Goal: Information Seeking & Learning: Learn about a topic

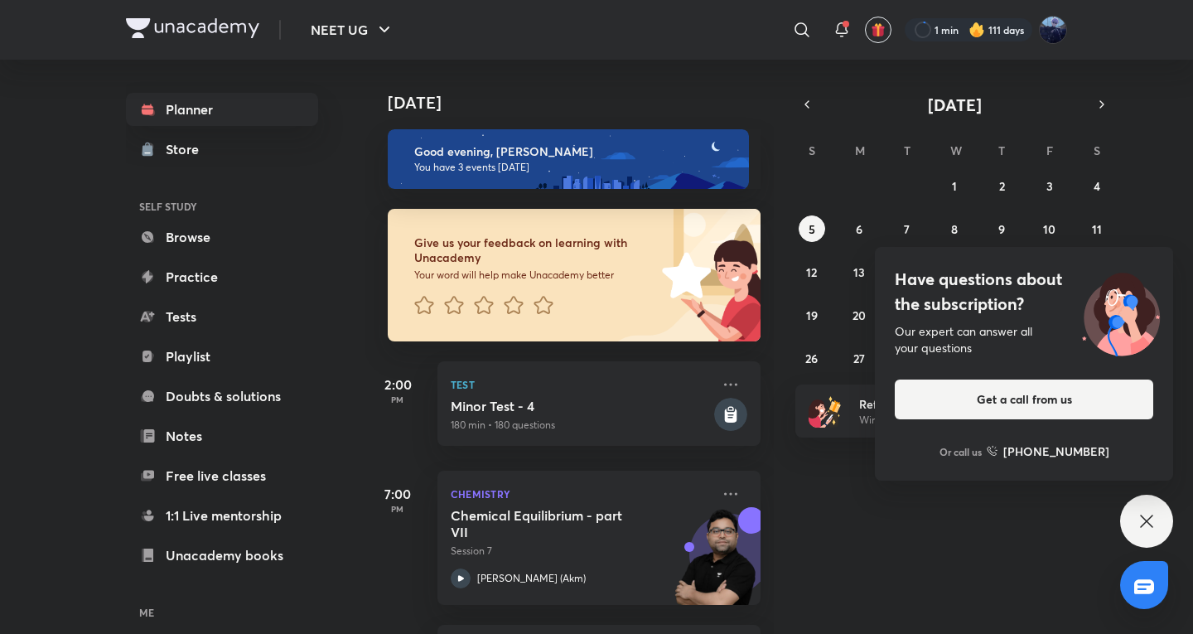
click at [1122, 491] on div "[DATE] Good evening, [PERSON_NAME] You have 3 events [DATE] Give us your feedba…" at bounding box center [776, 347] width 825 height 574
click at [1156, 544] on div "Have questions about the subscription? Our expert can answer all your questions…" at bounding box center [1146, 520] width 53 height 53
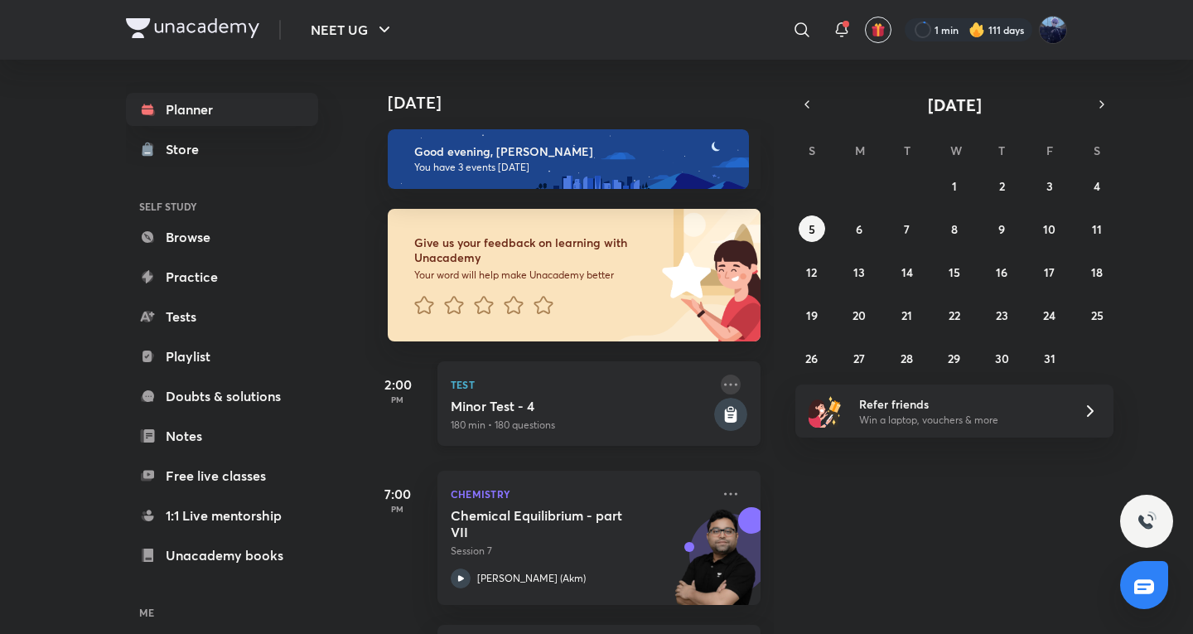
click at [720, 389] on icon at bounding box center [730, 384] width 20 height 20
click at [612, 407] on h5 "Minor Test - 4" at bounding box center [581, 406] width 260 height 17
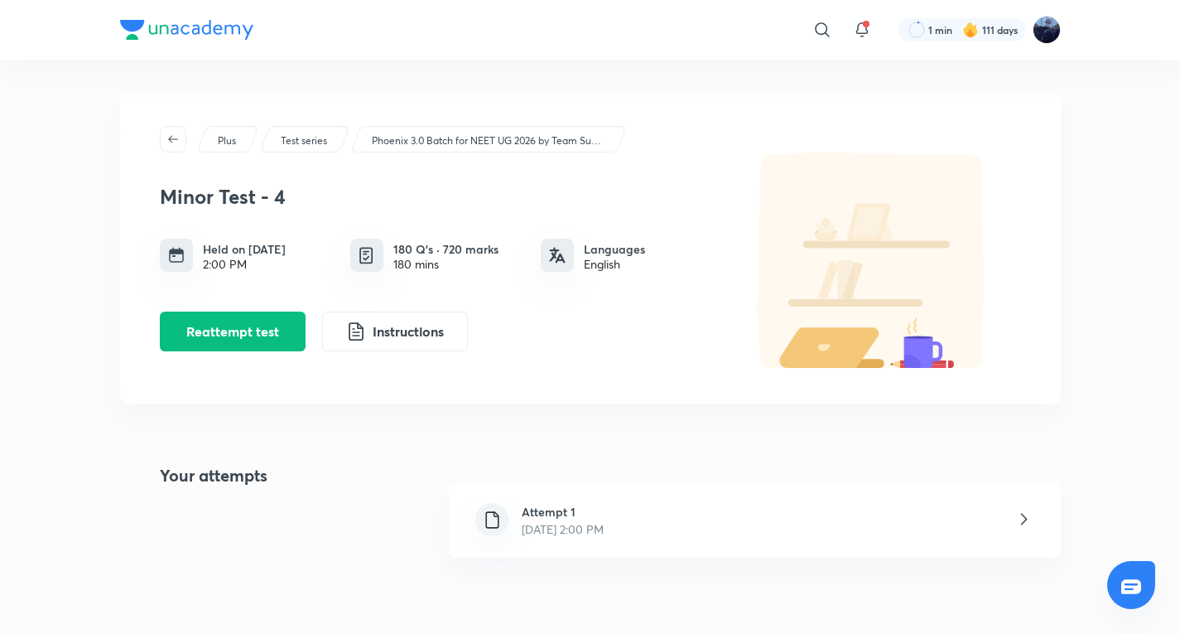
click at [633, 549] on div "Attempt 1 [DATE] 2:00 PM" at bounding box center [754, 520] width 611 height 75
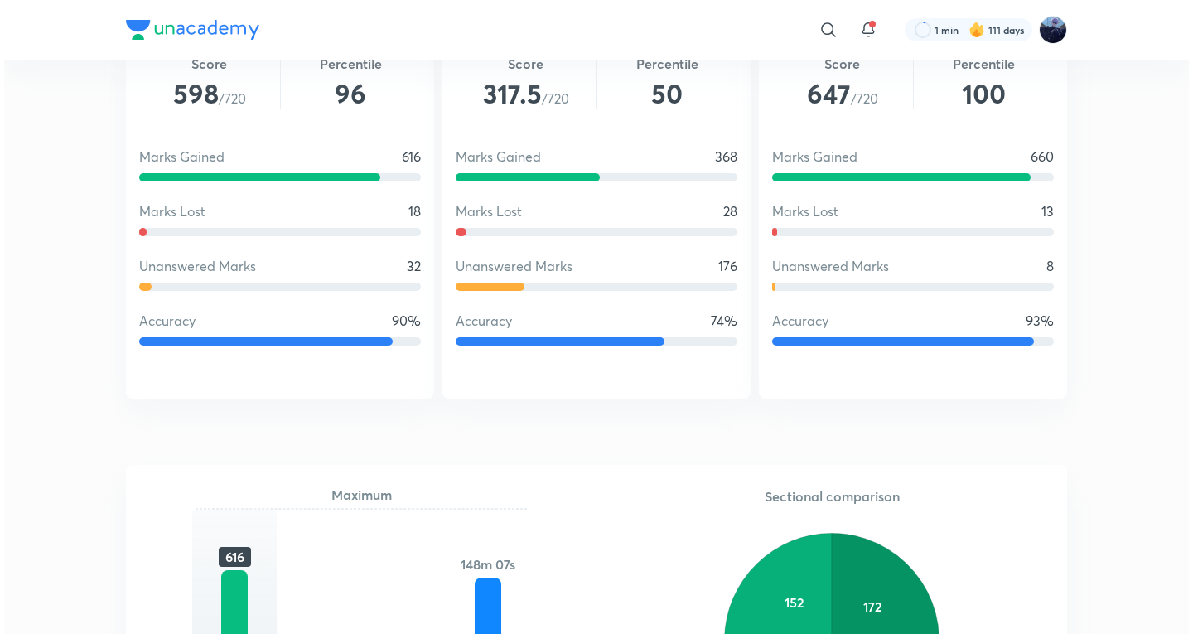
scroll to position [828, 0]
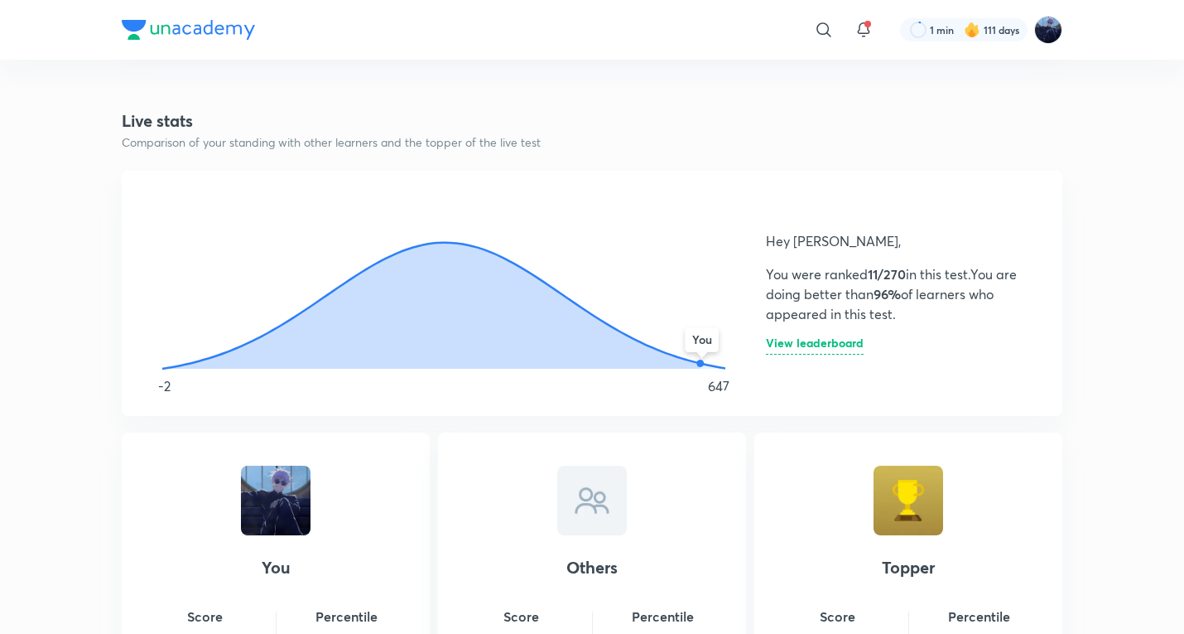
click at [845, 354] on h6 "View leaderboard" at bounding box center [815, 345] width 98 height 17
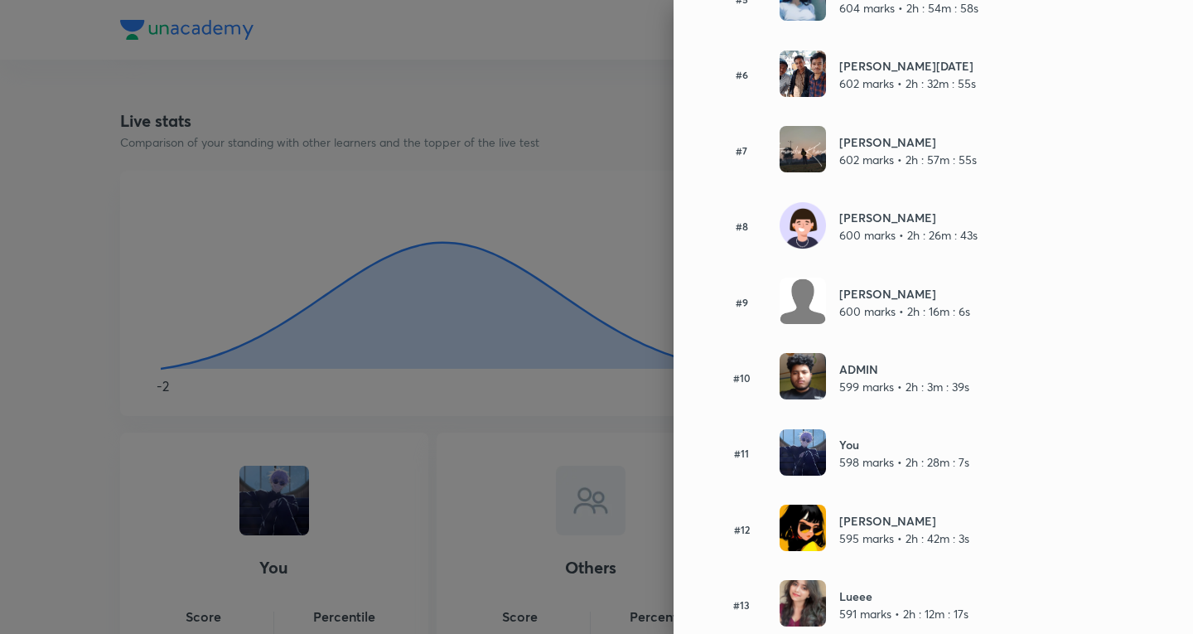
scroll to position [0, 0]
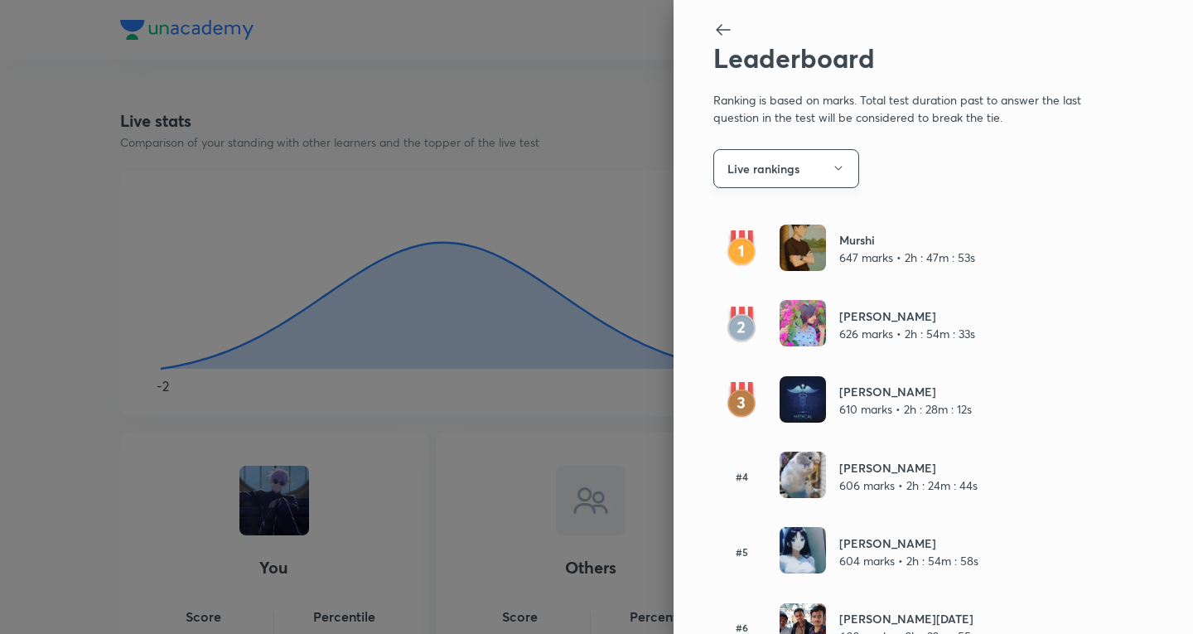
click at [781, 179] on button "Live rankings" at bounding box center [786, 168] width 146 height 39
click at [780, 219] on span "Overall" at bounding box center [796, 218] width 171 height 17
click at [798, 170] on button "Overall" at bounding box center [786, 168] width 146 height 39
click at [781, 254] on span "Live rankings" at bounding box center [796, 249] width 171 height 17
click at [797, 176] on button "Live rankings" at bounding box center [786, 168] width 146 height 39
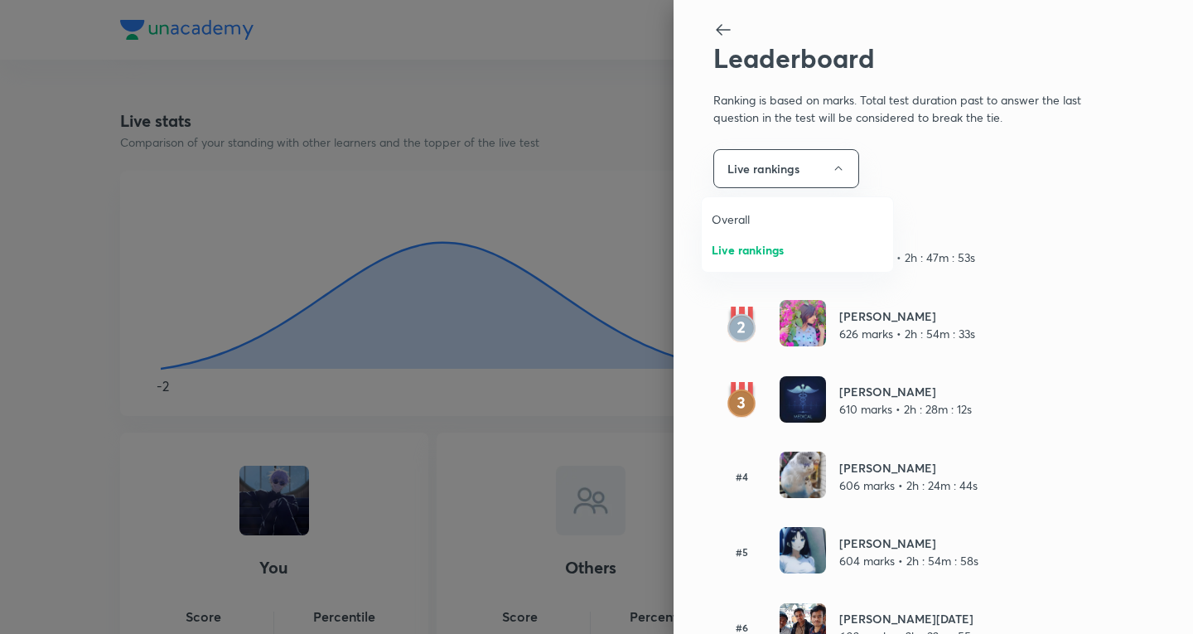
click at [778, 233] on li "Overall" at bounding box center [796, 219] width 191 height 31
click at [754, 149] on button "Overall" at bounding box center [786, 168] width 146 height 39
click at [775, 245] on span "Live rankings" at bounding box center [796, 249] width 171 height 17
click at [619, 292] on div at bounding box center [596, 317] width 1193 height 634
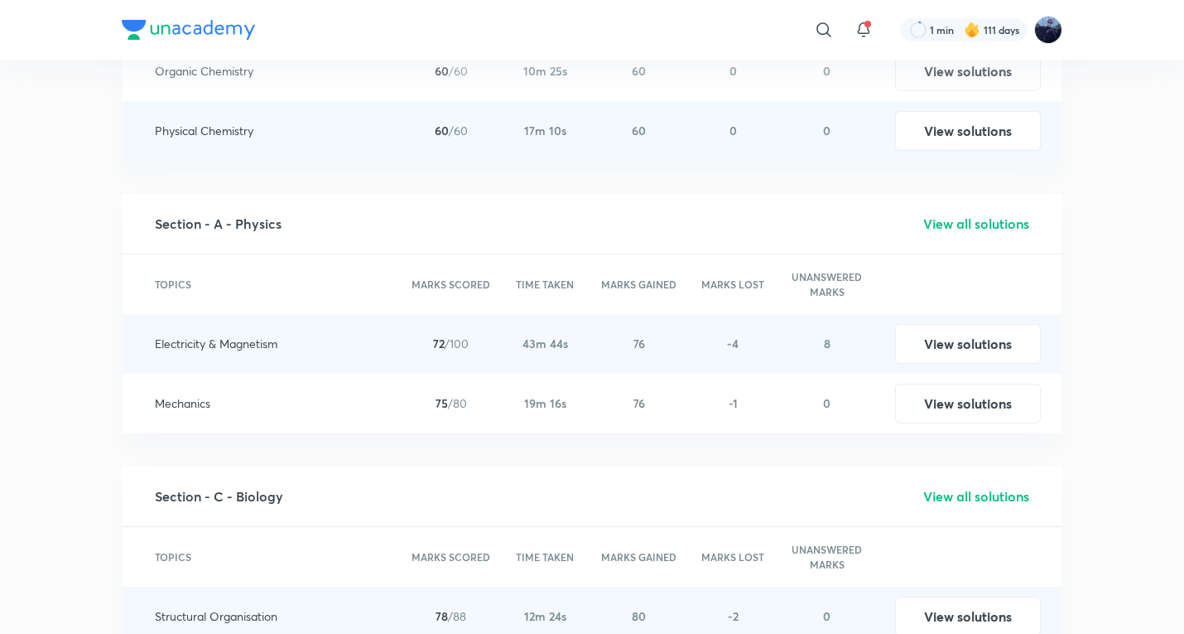
scroll to position [2484, 0]
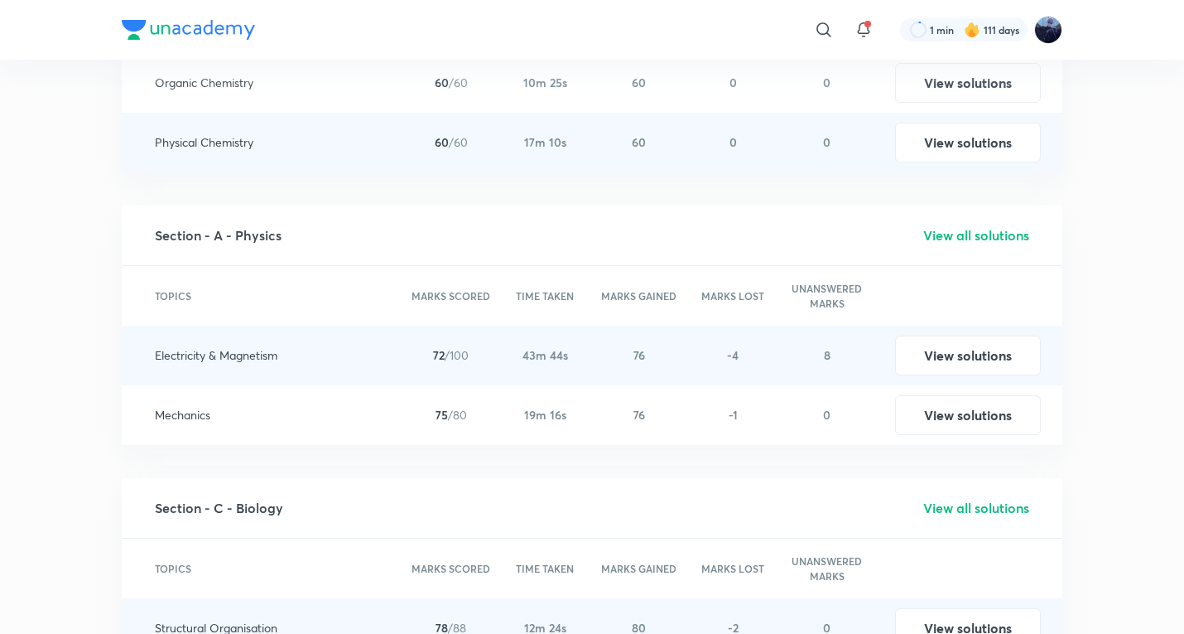
click at [989, 240] on h5 "View all solutions" at bounding box center [976, 235] width 106 height 20
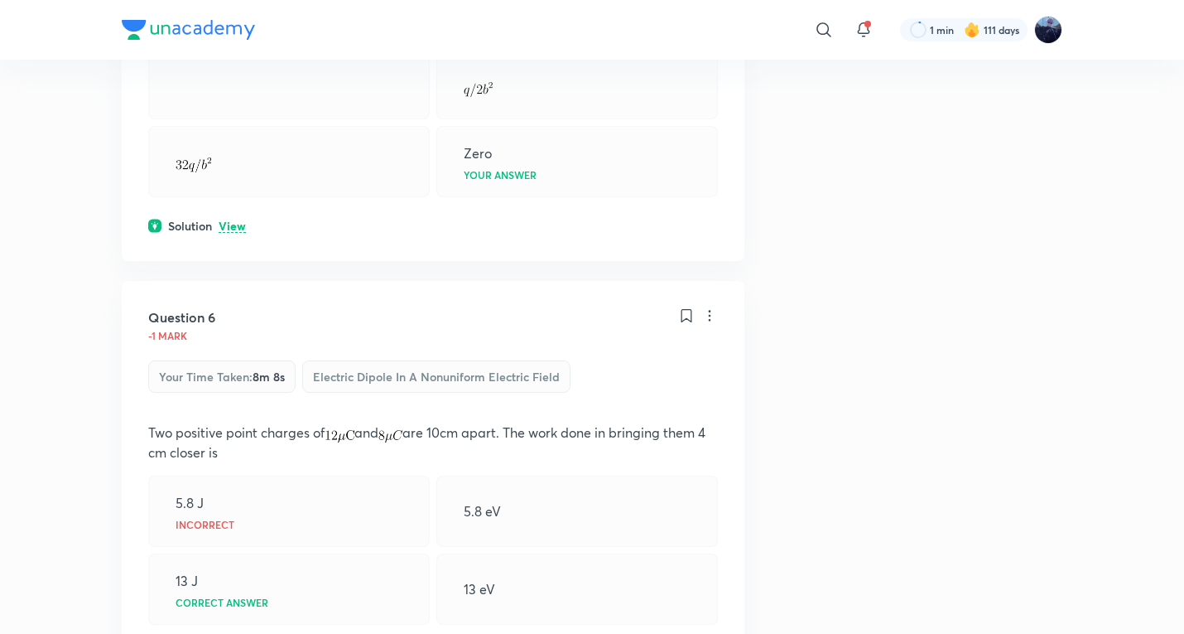
scroll to position [2484, 0]
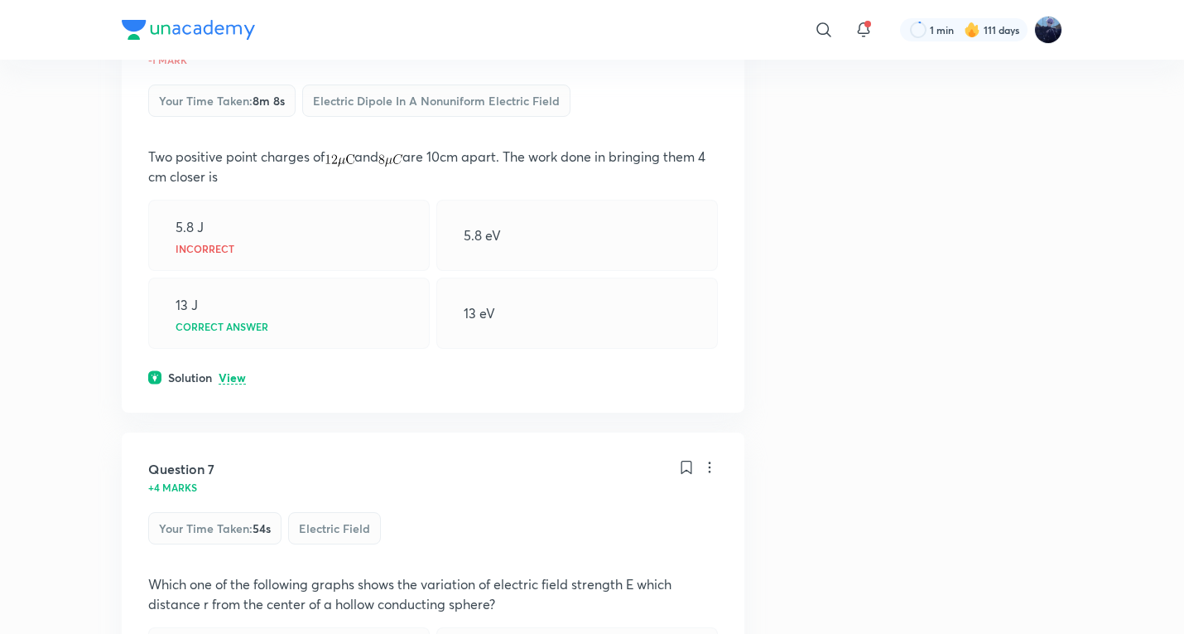
click at [229, 384] on p "View" at bounding box center [232, 378] width 27 height 12
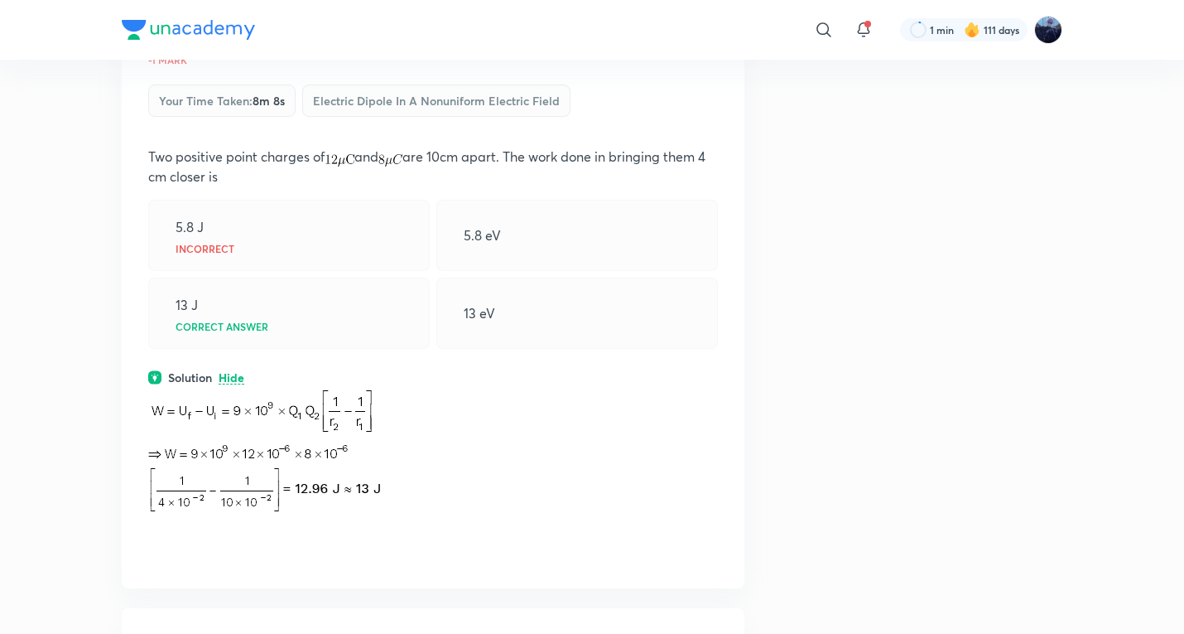
drag, startPoint x: 559, startPoint y: 613, endPoint x: 566, endPoint y: 590, distance: 24.1
click at [633, 171] on p "Two positive point charges of and are 10cm apart. The work done in bringing the…" at bounding box center [433, 167] width 570 height 40
drag, startPoint x: 629, startPoint y: 174, endPoint x: 735, endPoint y: 170, distance: 105.3
click at [735, 170] on div "Question 6 -1 mark Your time taken : 8m 8s Electric Dipole in a Nonuniform Elec…" at bounding box center [433, 296] width 623 height 583
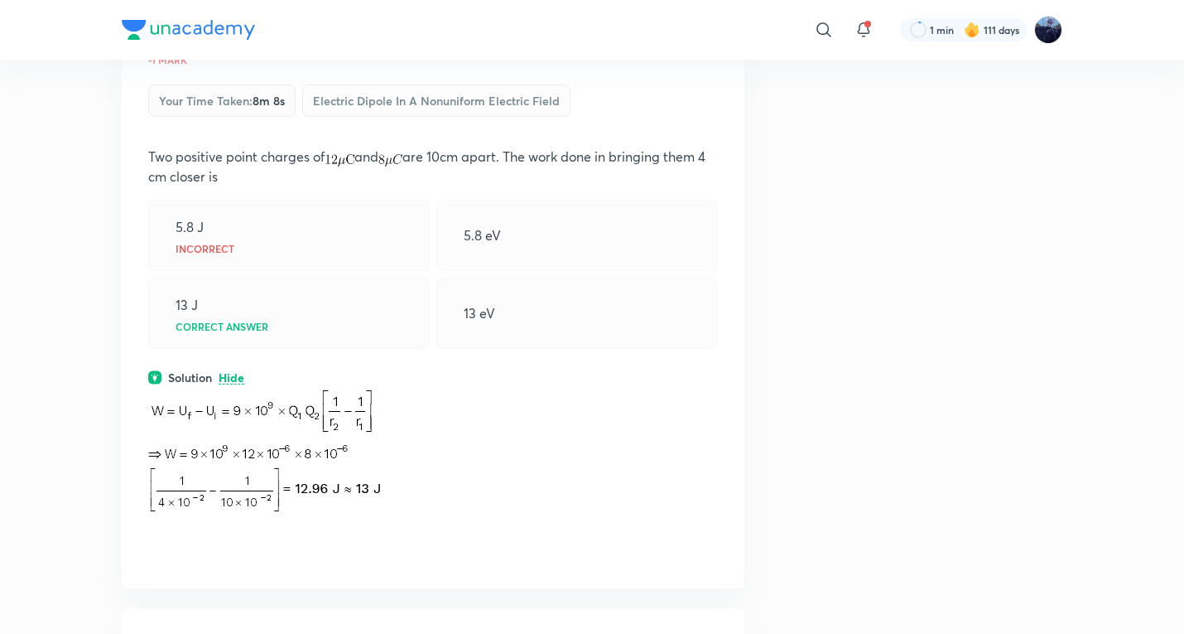
click at [441, 169] on p "Two positive point charges of and are 10cm apart. The work done in bringing the…" at bounding box center [433, 167] width 570 height 40
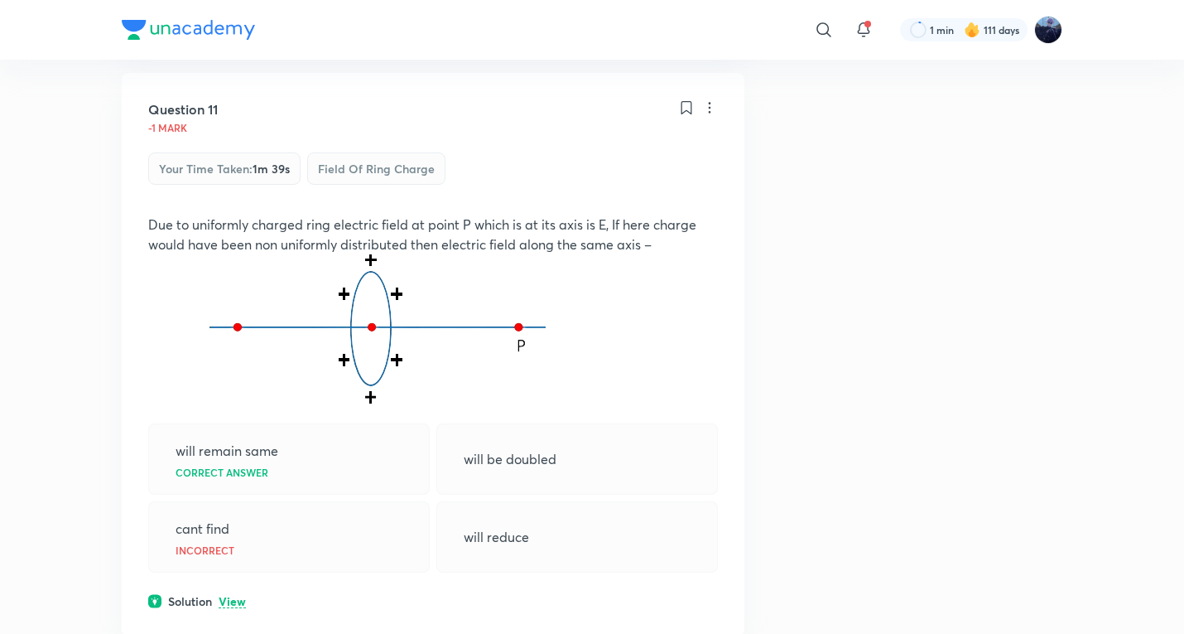
scroll to position [4693, 0]
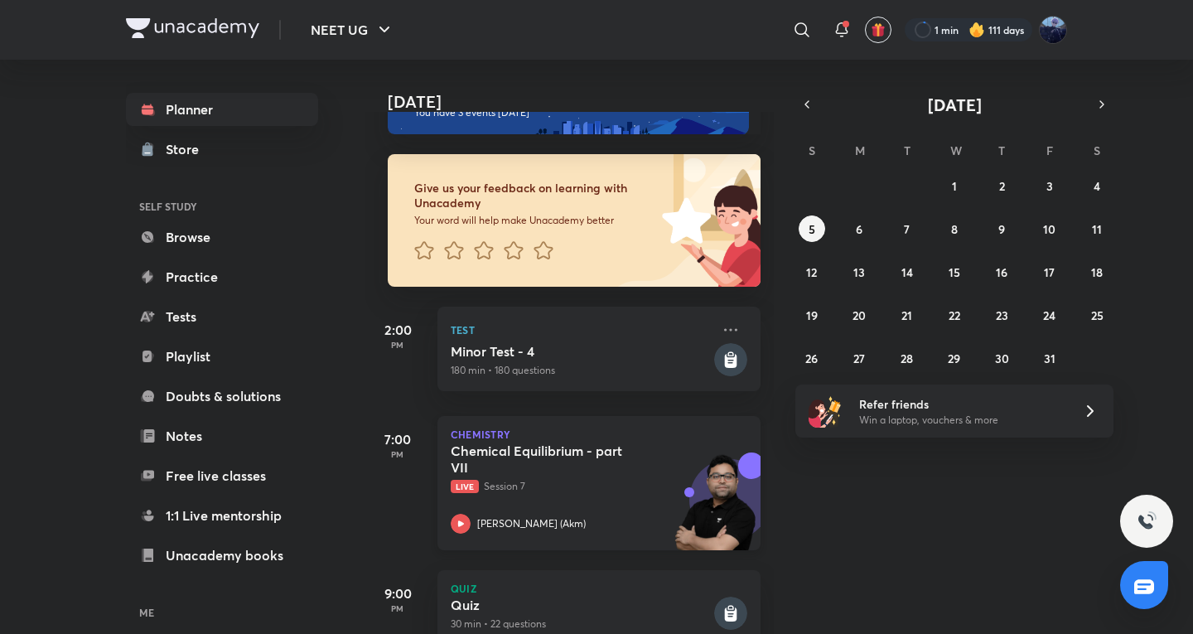
scroll to position [106, 0]
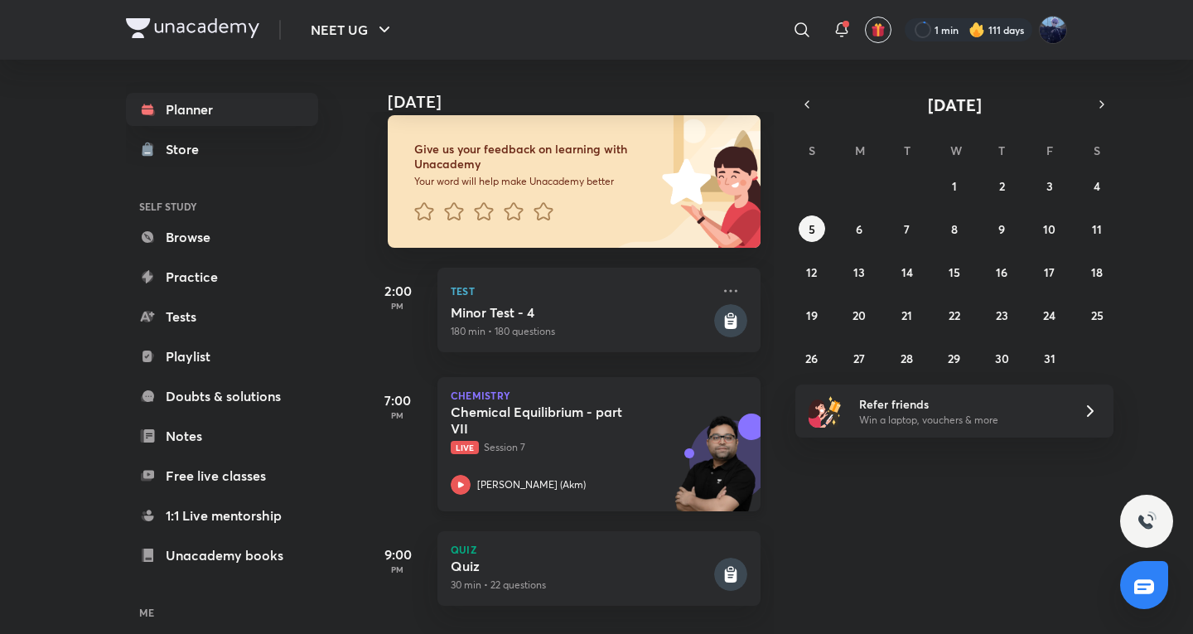
click at [536, 407] on h5 "Chemical Equilibrium - part VII" at bounding box center [554, 419] width 206 height 33
click at [1058, 185] on button "3" at bounding box center [1049, 185] width 27 height 27
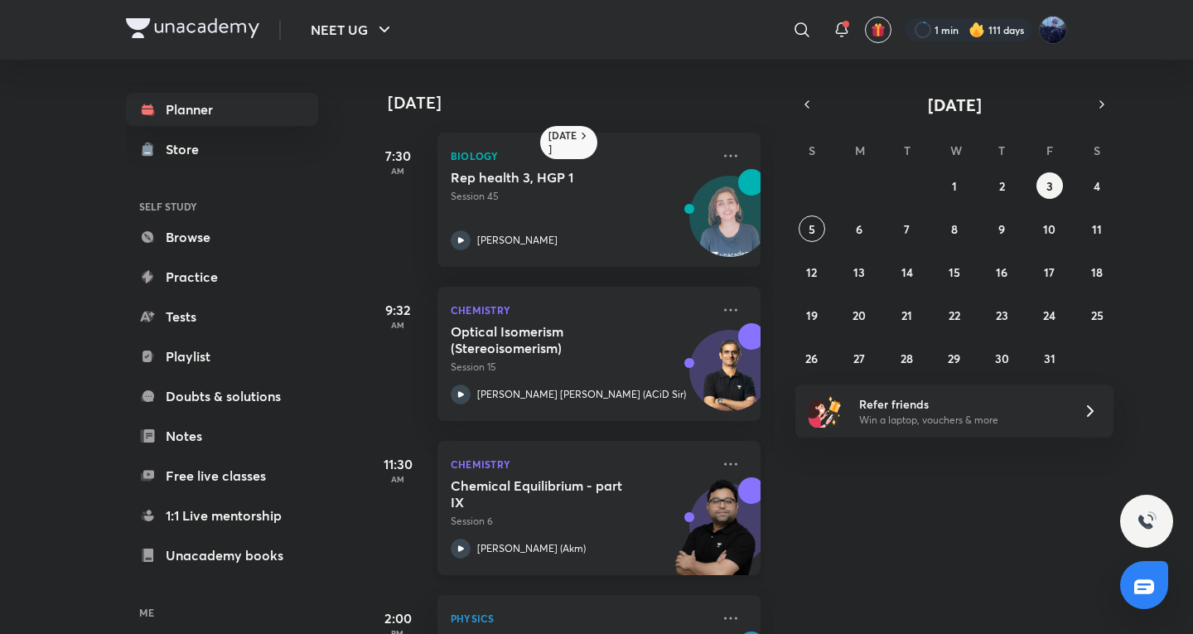
click at [533, 494] on h5 "Chemical Equilibrium - part IX" at bounding box center [554, 493] width 206 height 33
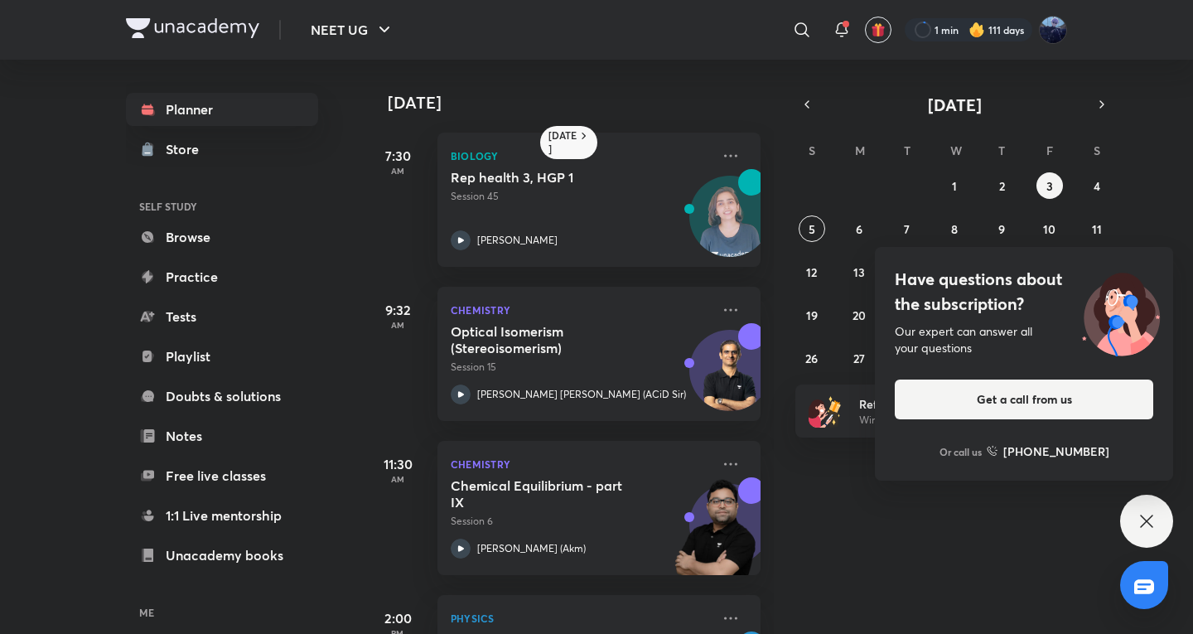
click at [1159, 529] on div "Have questions about the subscription? Our expert can answer all your questions…" at bounding box center [1146, 520] width 53 height 53
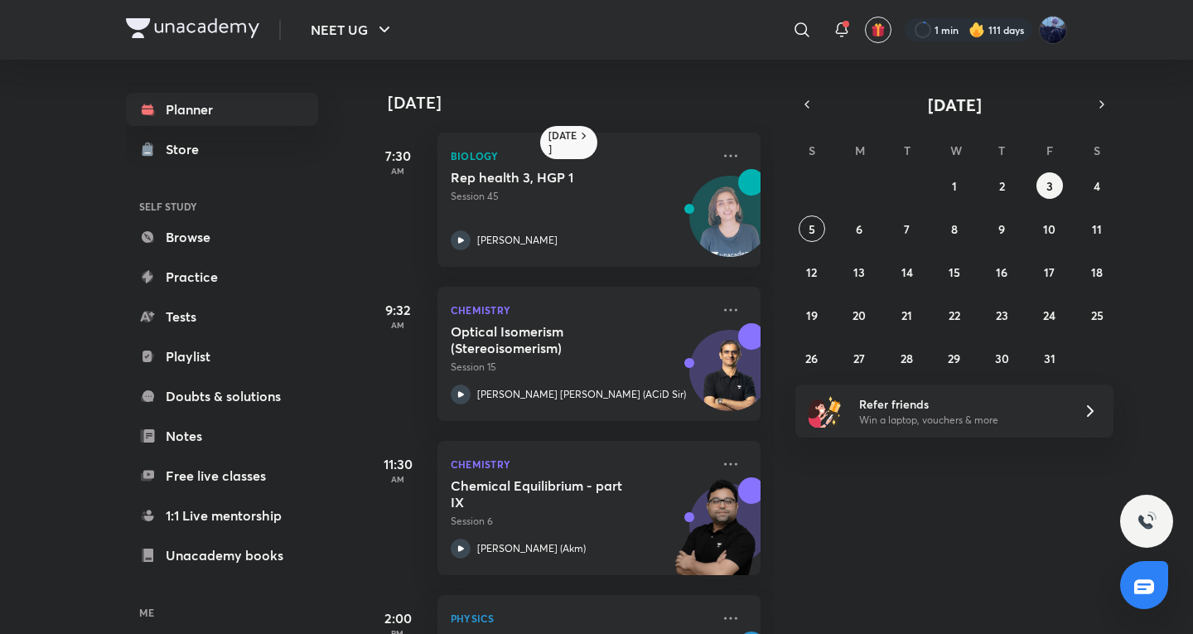
click at [1014, 190] on div "28 29 30 1 2 3 4 5 6 7 8 9 10 11 12 13 14 15 16 17 18 19 20 21 22 23 24 25 26 2…" at bounding box center [954, 271] width 318 height 199
click at [1005, 190] on abbr "2" at bounding box center [1002, 186] width 6 height 16
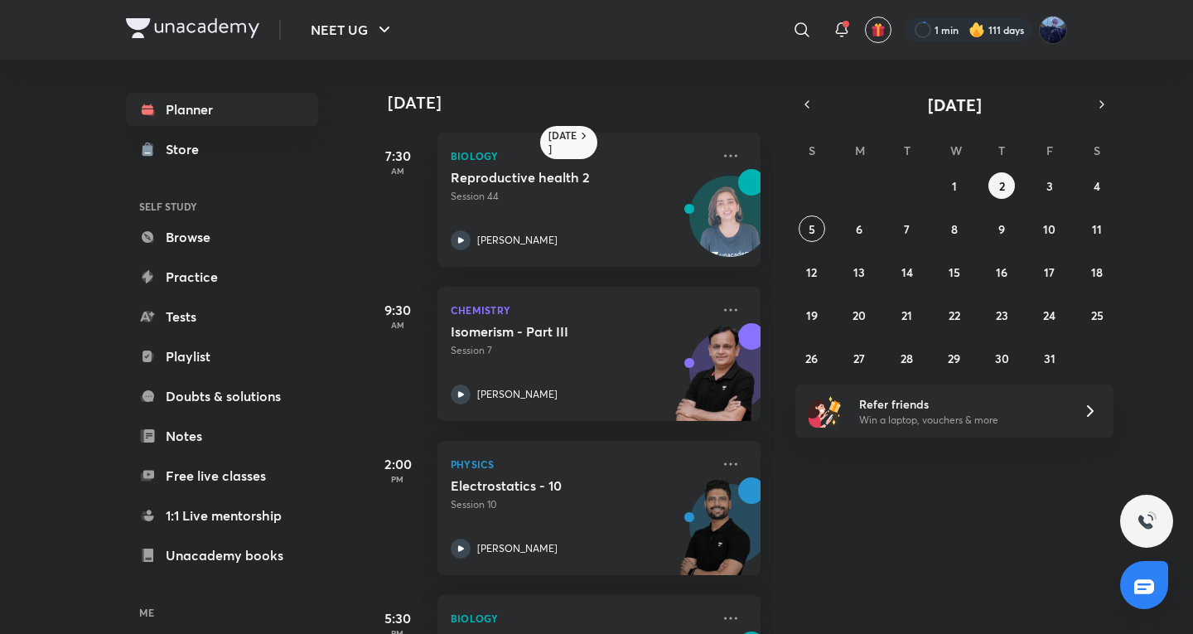
scroll to position [429, 0]
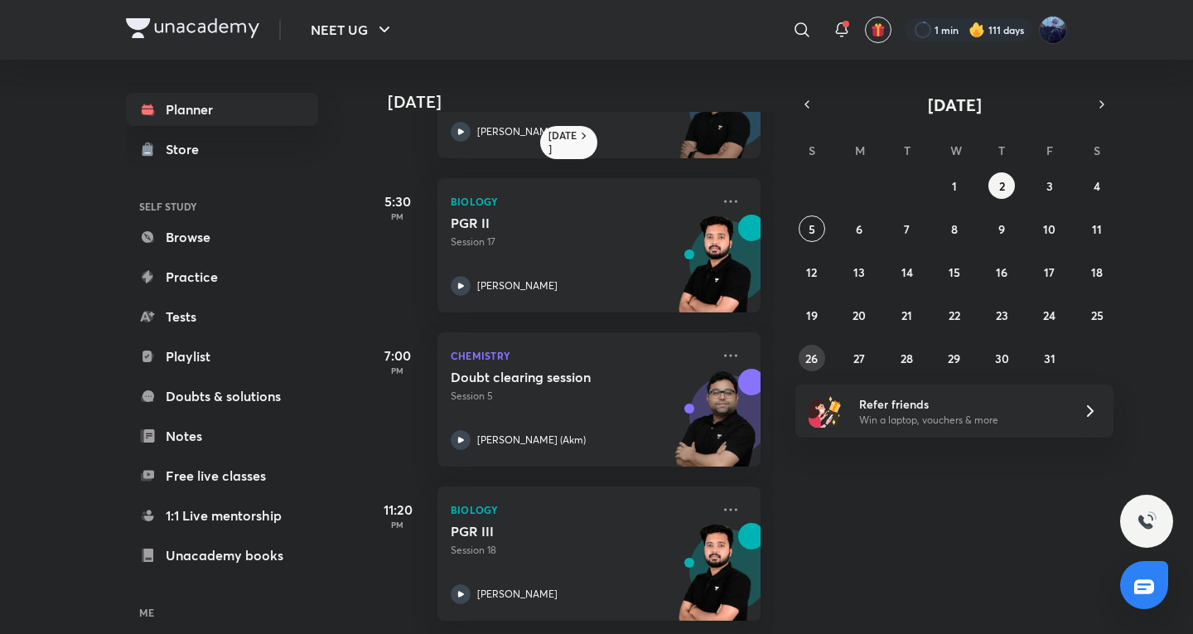
click at [820, 364] on button "26" at bounding box center [811, 358] width 27 height 27
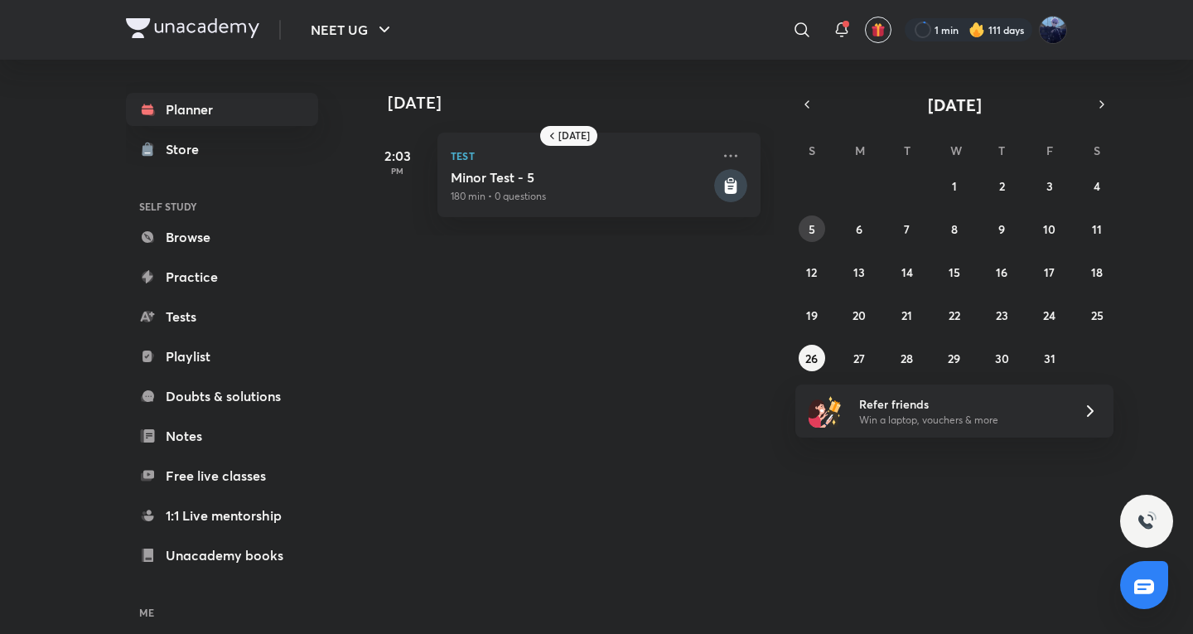
click at [810, 221] on abbr "5" at bounding box center [811, 229] width 7 height 16
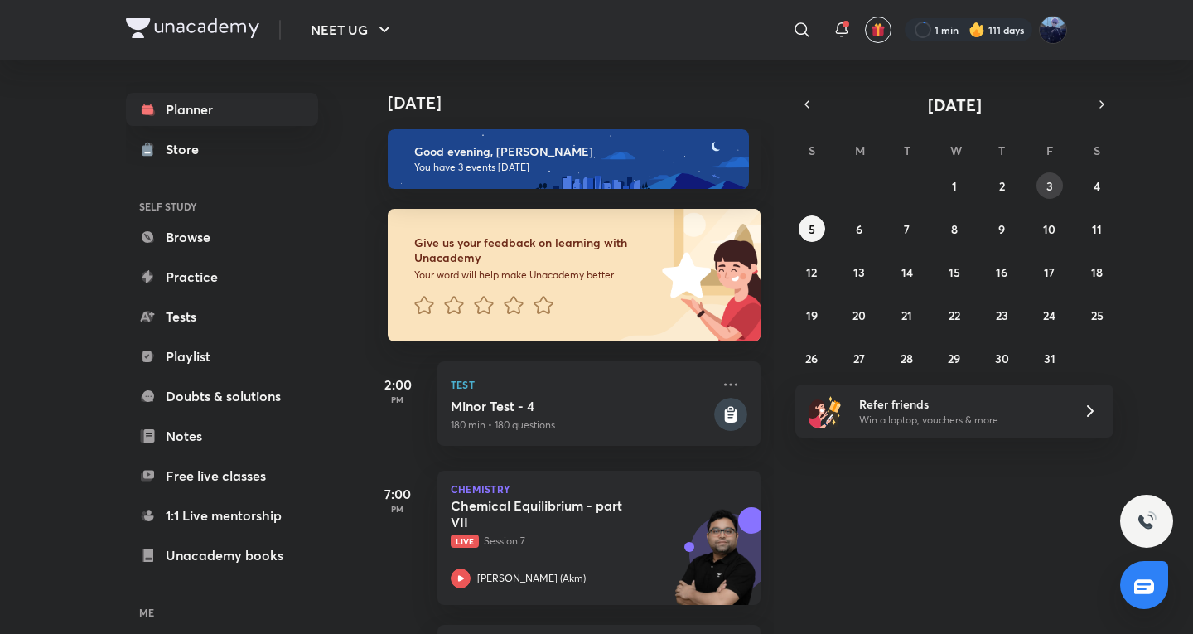
click at [1039, 180] on button "3" at bounding box center [1049, 185] width 27 height 27
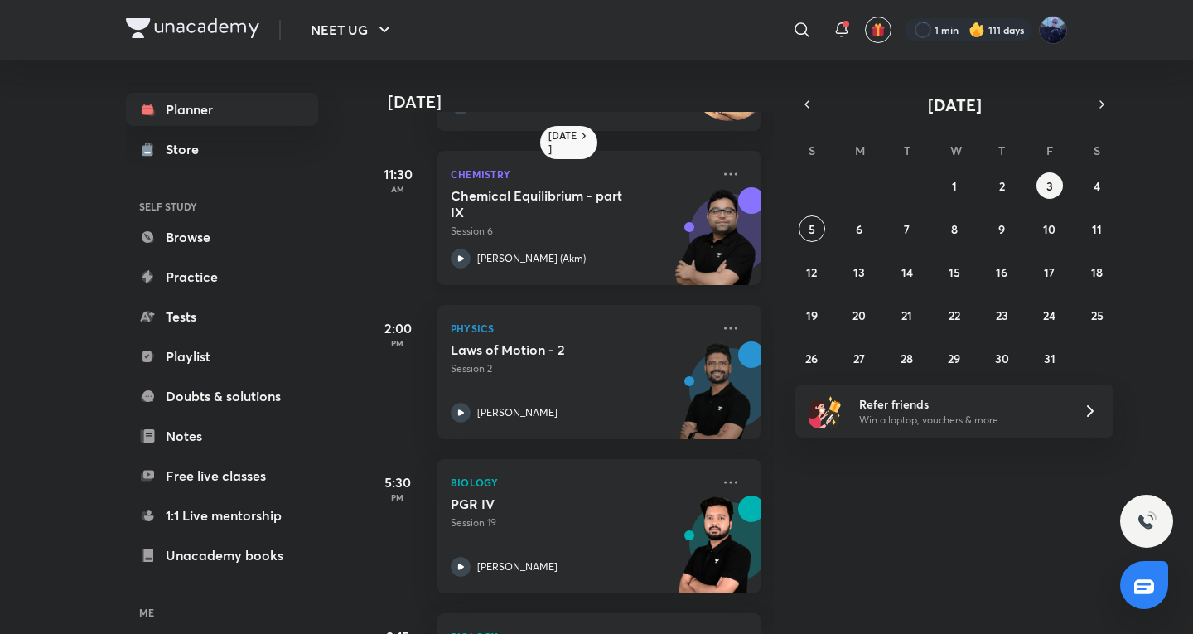
scroll to position [276, 0]
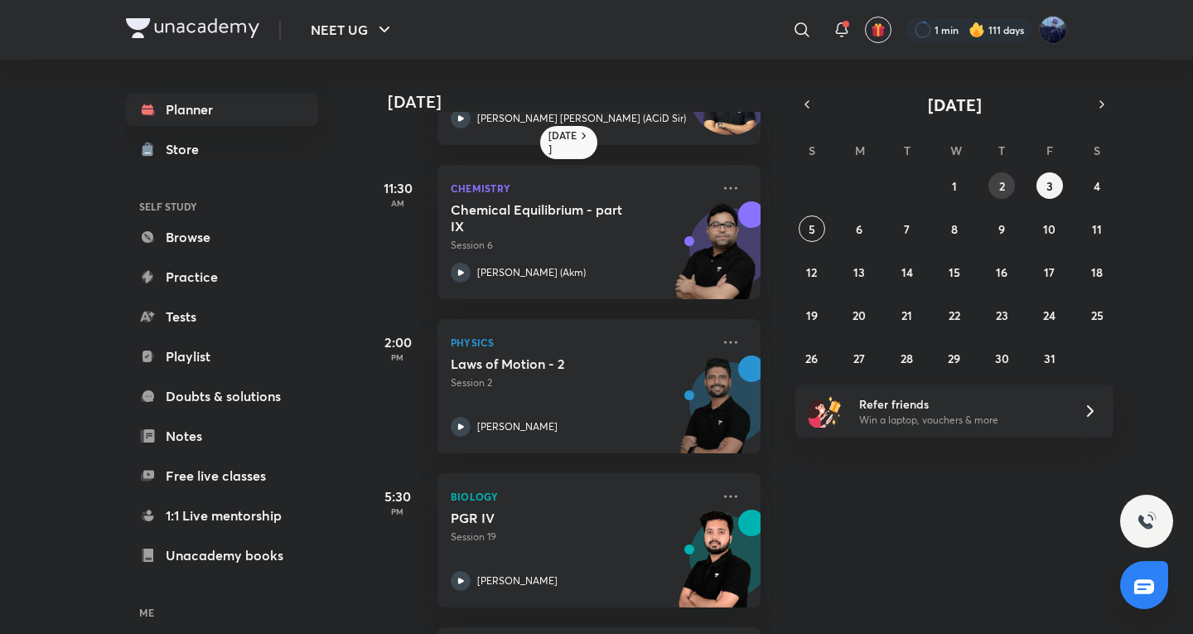
click at [1005, 181] on button "2" at bounding box center [1001, 185] width 27 height 27
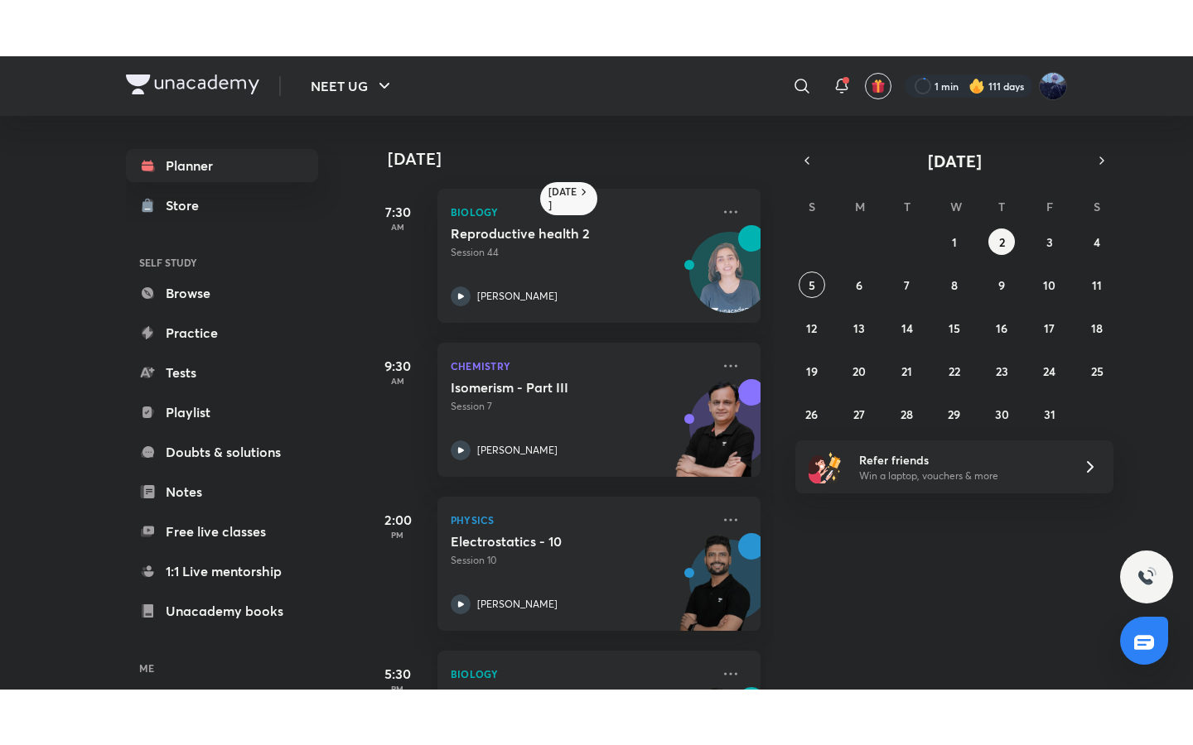
scroll to position [429, 0]
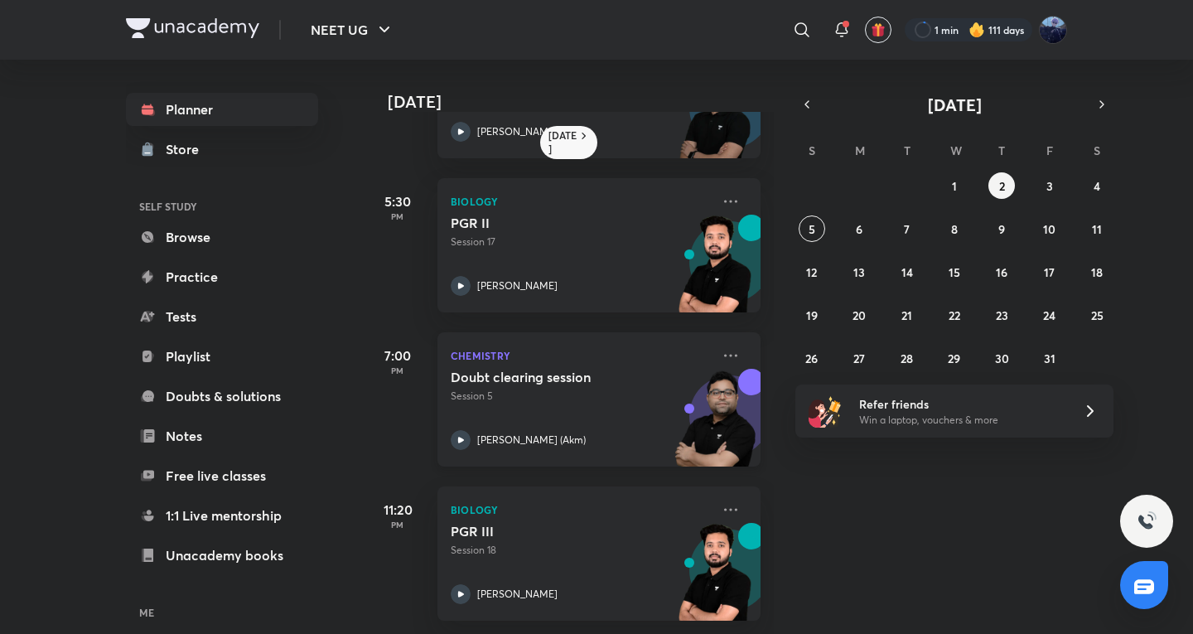
click at [553, 408] on div "Doubt clearing session Session 5 [PERSON_NAME] ([GEOGRAPHIC_DATA])" at bounding box center [581, 409] width 260 height 81
